Goal: Transaction & Acquisition: Purchase product/service

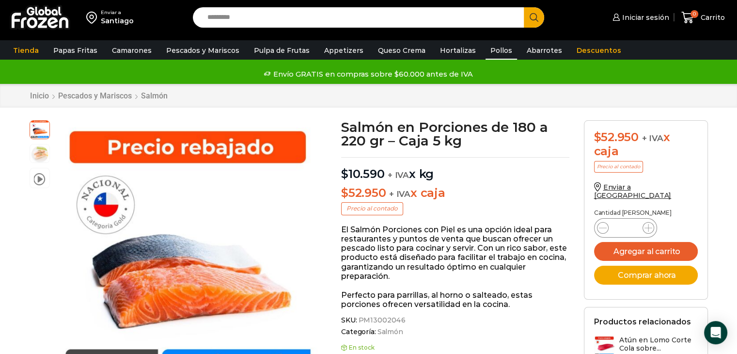
click at [486, 49] on link "Pollos" at bounding box center [502, 50] width 32 height 18
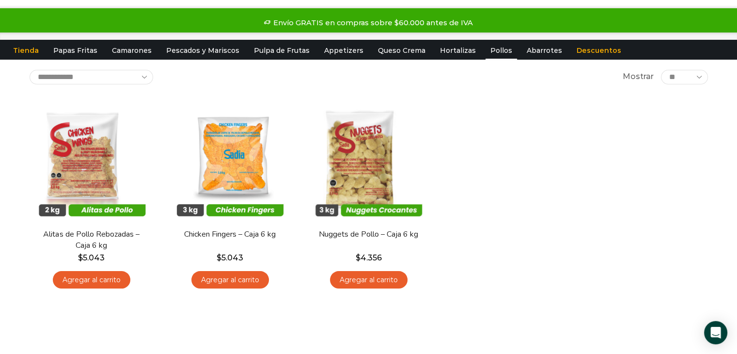
scroll to position [97, 0]
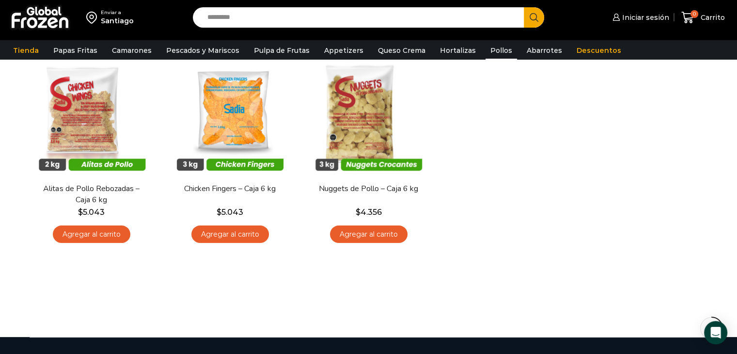
drag, startPoint x: 288, startPoint y: 16, endPoint x: 163, endPoint y: 5, distance: 126.0
click at [169, 6] on div "Enviar a Santiago Search input Search Iniciar sesión *" at bounding box center [368, 17] width 733 height 35
type input "*******"
click at [524, 7] on button "Search" at bounding box center [534, 17] width 20 height 20
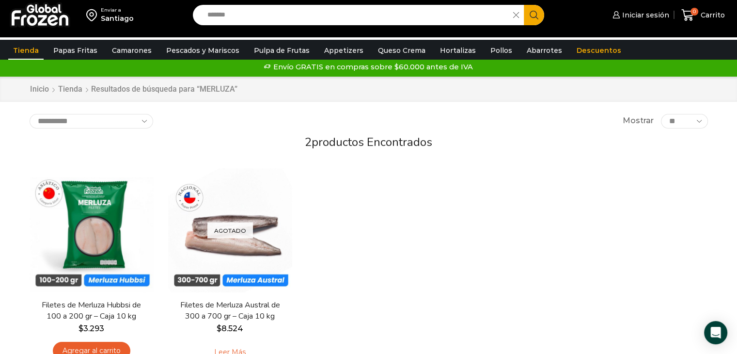
scroll to position [48, 0]
